Goal: Information Seeking & Learning: Check status

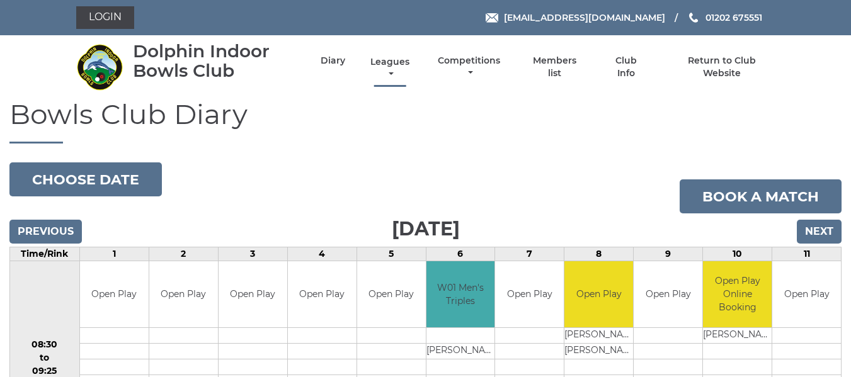
click at [401, 60] on link "Leagues" at bounding box center [389, 68] width 45 height 25
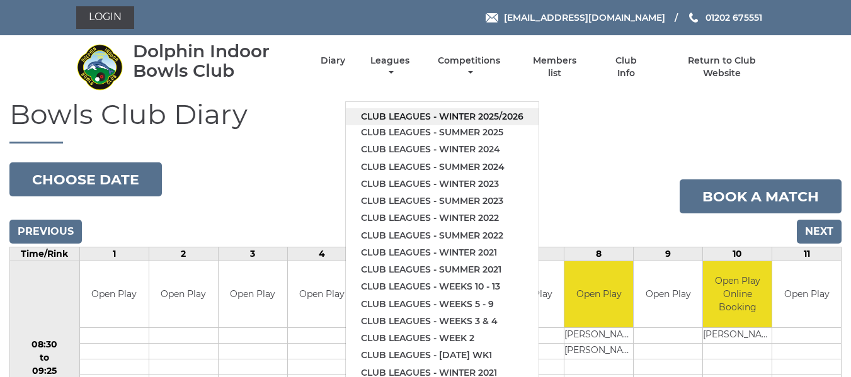
click at [393, 112] on link "Club leagues - Winter 2025/2026" at bounding box center [442, 116] width 193 height 17
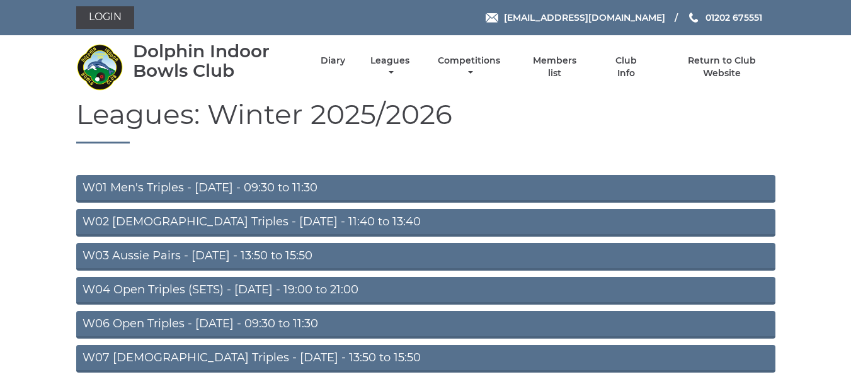
click at [229, 255] on link "W03 Aussie Pairs - Monday - 13:50 to 15:50" at bounding box center [425, 257] width 699 height 28
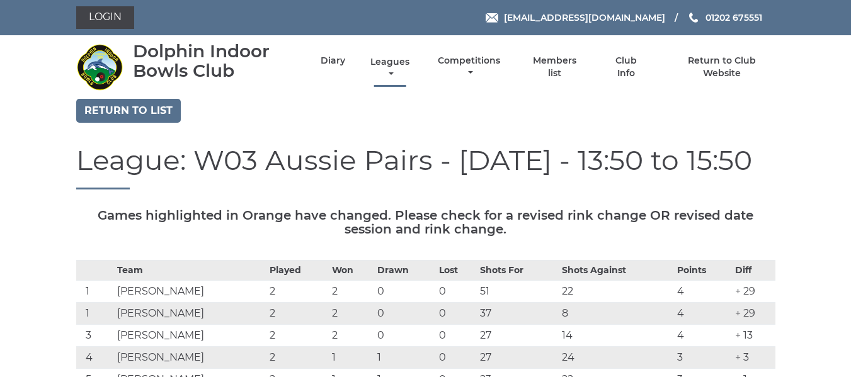
click at [389, 64] on link "Leagues" at bounding box center [389, 68] width 45 height 25
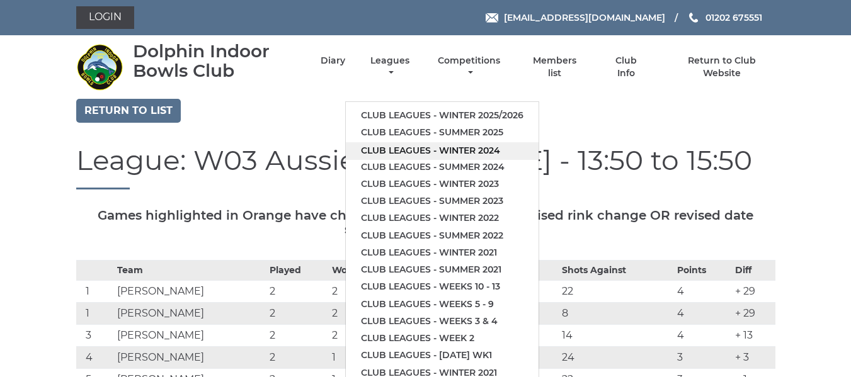
click at [393, 150] on link "Club leagues - Winter 2024" at bounding box center [442, 150] width 193 height 17
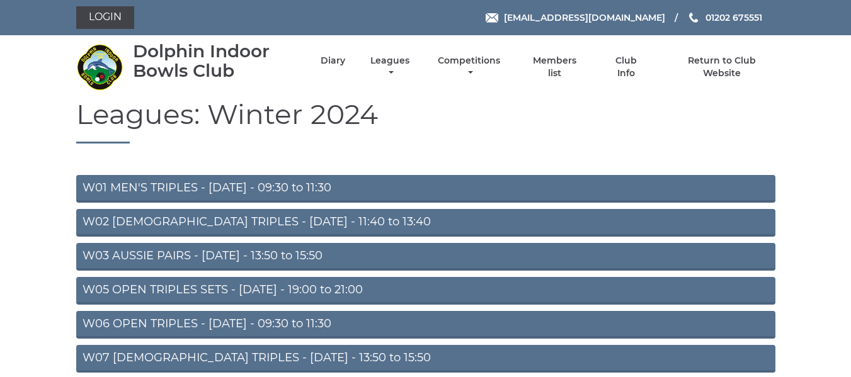
click at [180, 253] on link "W03 AUSSIE PAIRS - Monday - 13:50 to 15:50" at bounding box center [425, 257] width 699 height 28
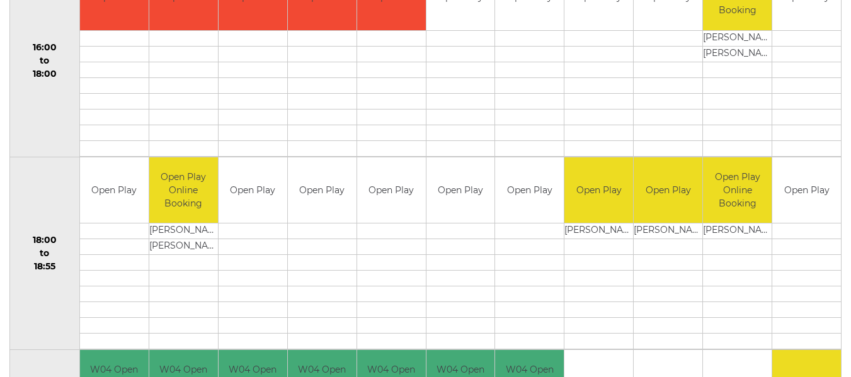
scroll to position [1071, 0]
